Goal: Obtain resource: Download file/media

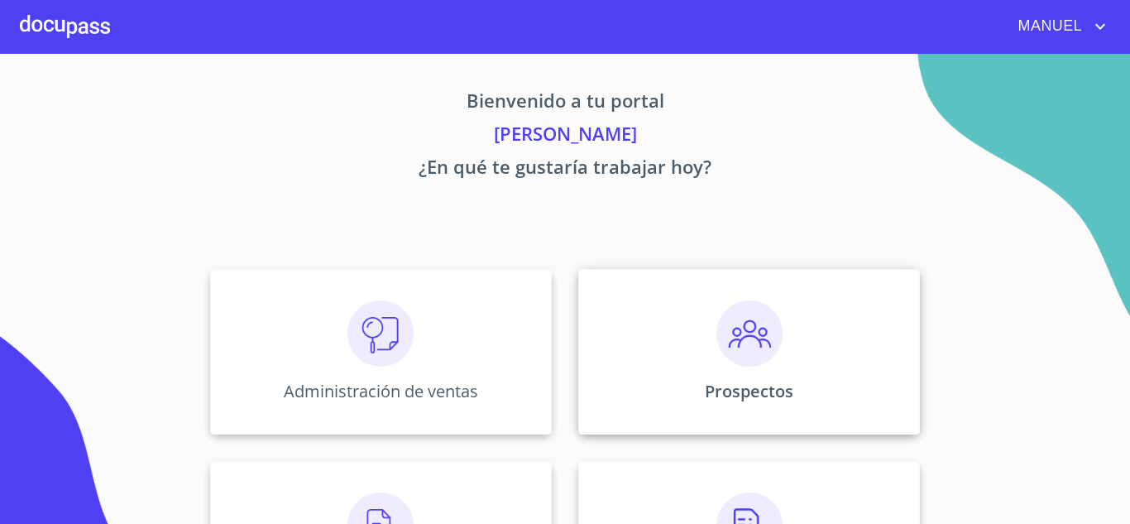
scroll to position [308, 0]
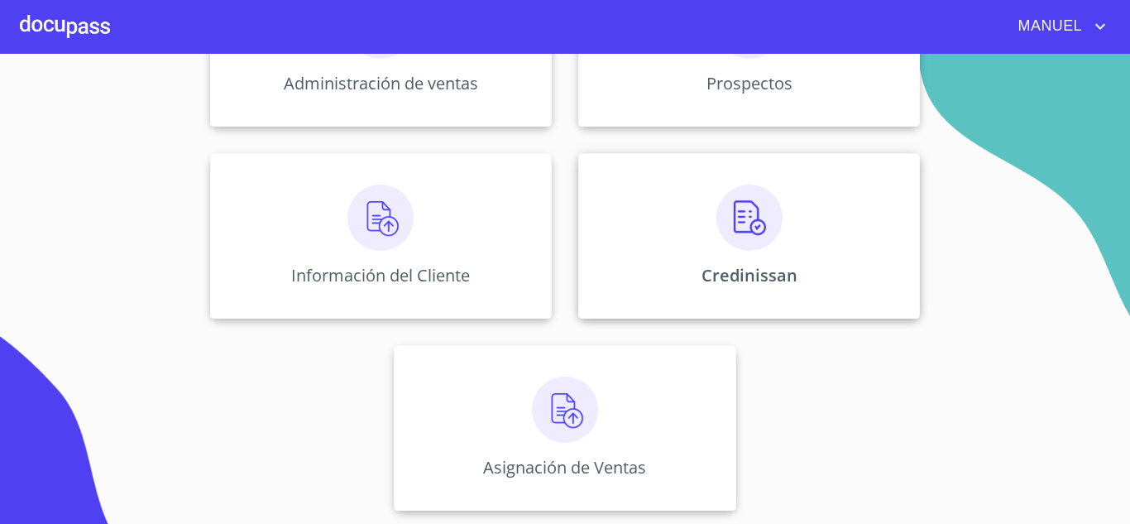
click at [770, 255] on div "Credinissan" at bounding box center [749, 235] width 342 height 165
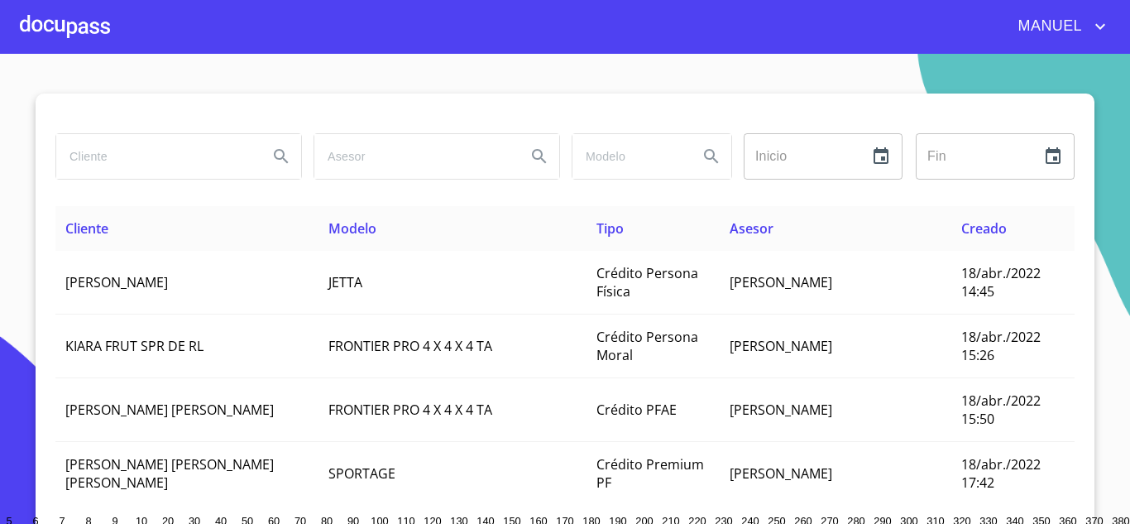
click at [205, 146] on input "search" at bounding box center [155, 156] width 199 height 45
type input "[PERSON_NAME]"
click at [289, 175] on button "Search" at bounding box center [281, 156] width 40 height 40
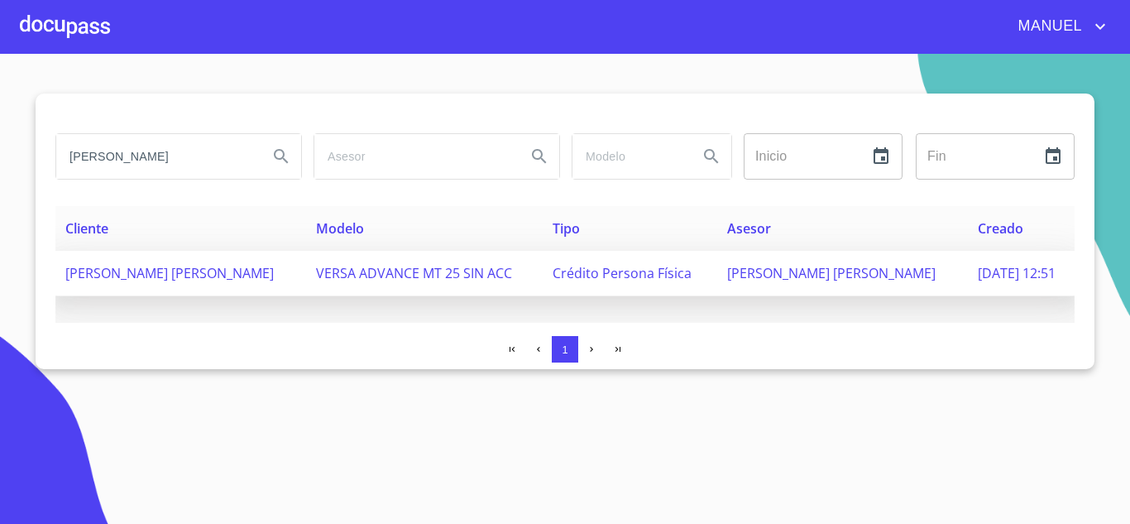
click at [639, 275] on span "Crédito Persona Física" at bounding box center [622, 273] width 139 height 18
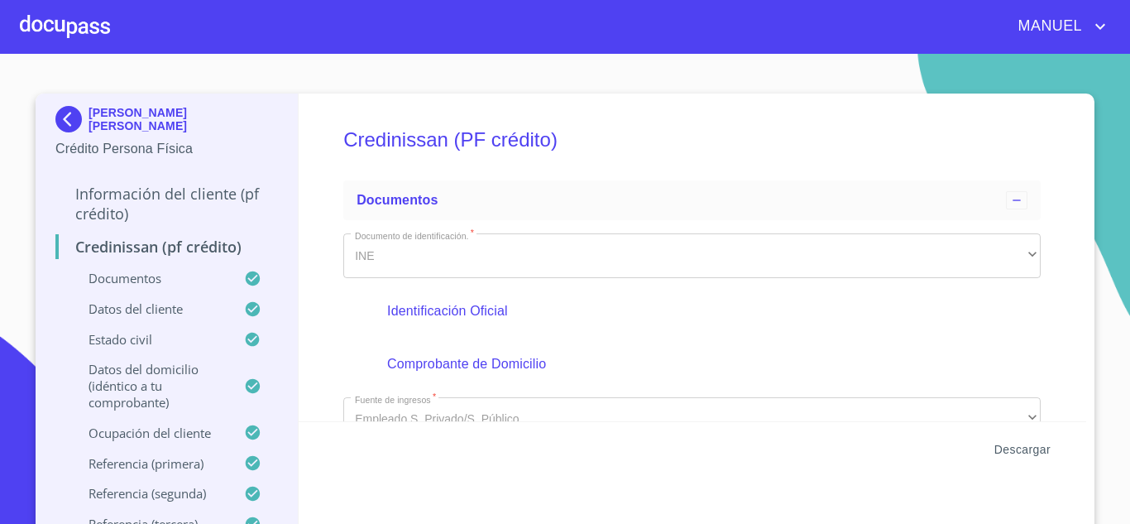
click at [997, 448] on span "Descargar" at bounding box center [1022, 449] width 56 height 21
